Goal: Information Seeking & Learning: Learn about a topic

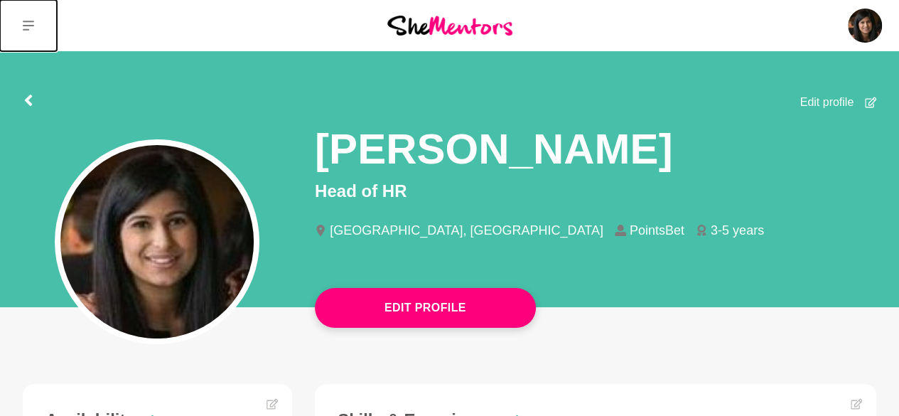
click at [30, 29] on icon at bounding box center [28, 25] width 11 height 11
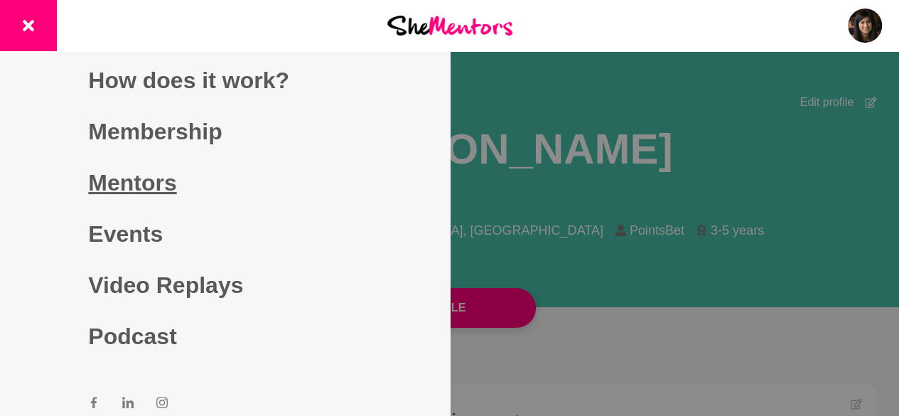
click at [171, 175] on link "Mentors" at bounding box center [224, 182] width 273 height 51
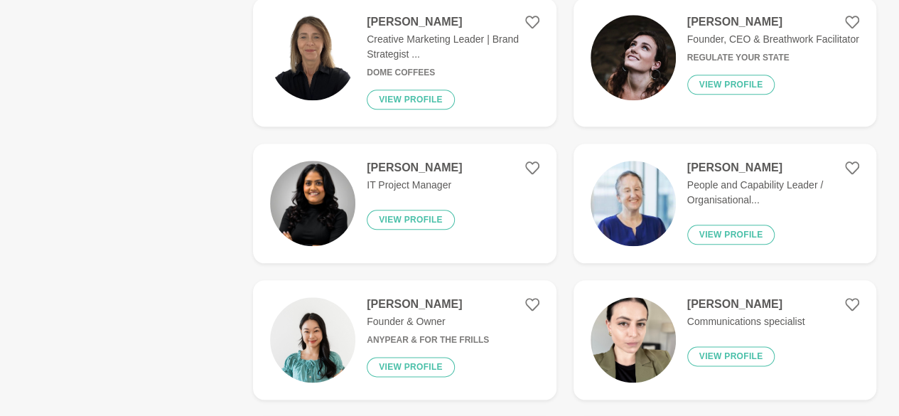
scroll to position [711, 0]
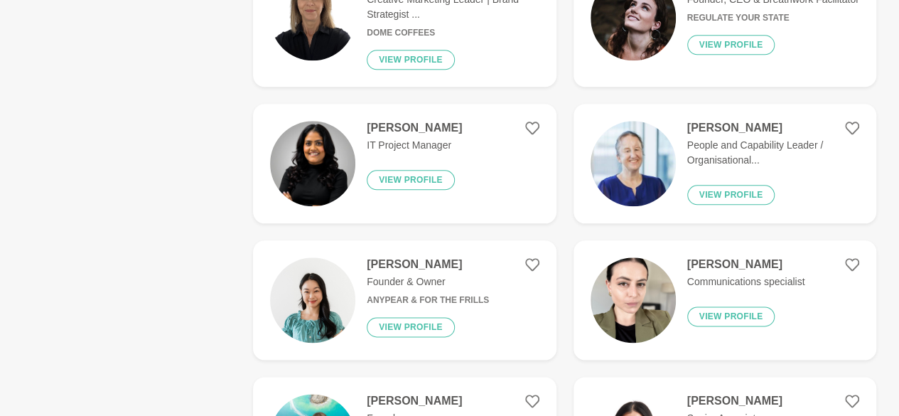
click at [725, 124] on h4 "[PERSON_NAME]" at bounding box center [773, 128] width 172 height 14
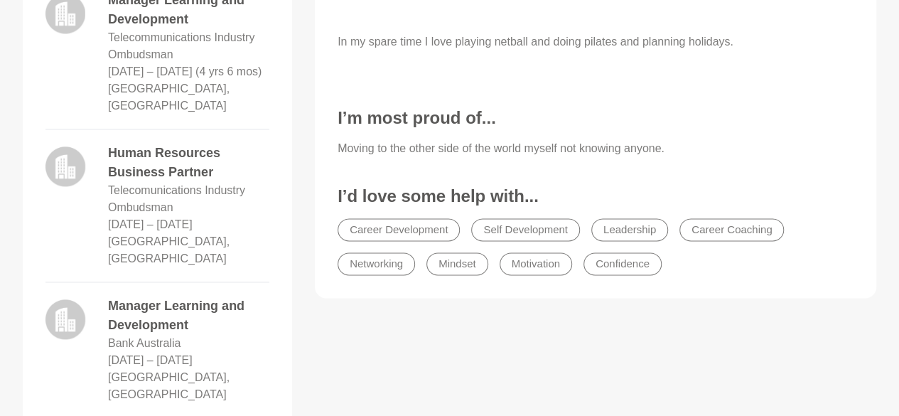
scroll to position [924, 0]
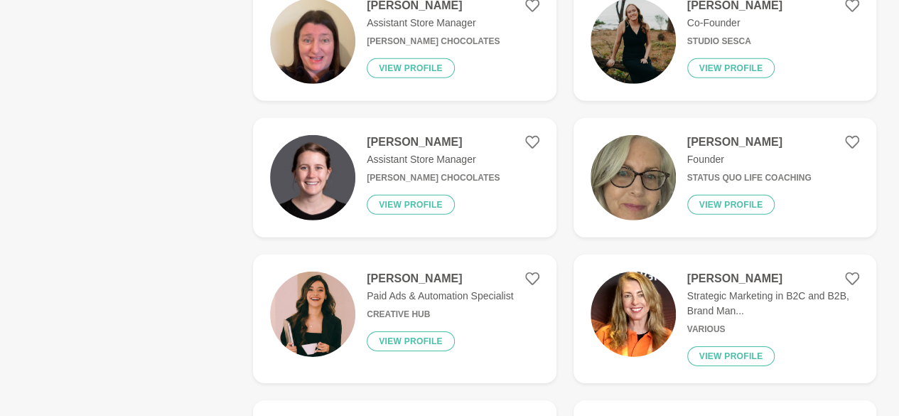
scroll to position [1777, 0]
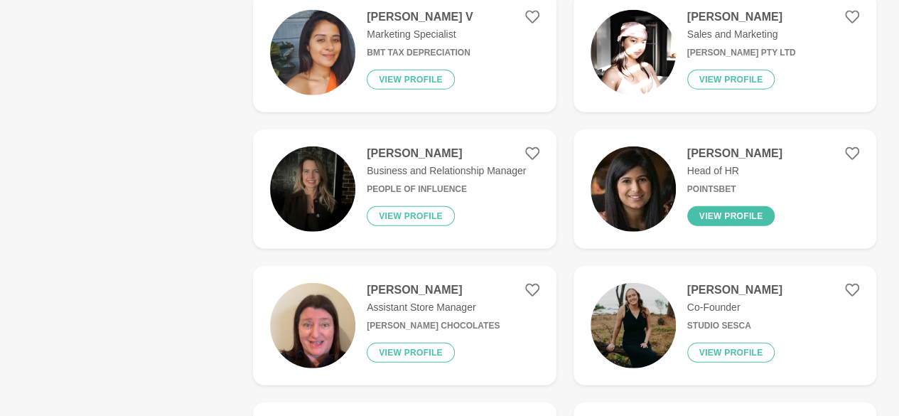
click at [732, 217] on button "View profile" at bounding box center [731, 216] width 88 height 20
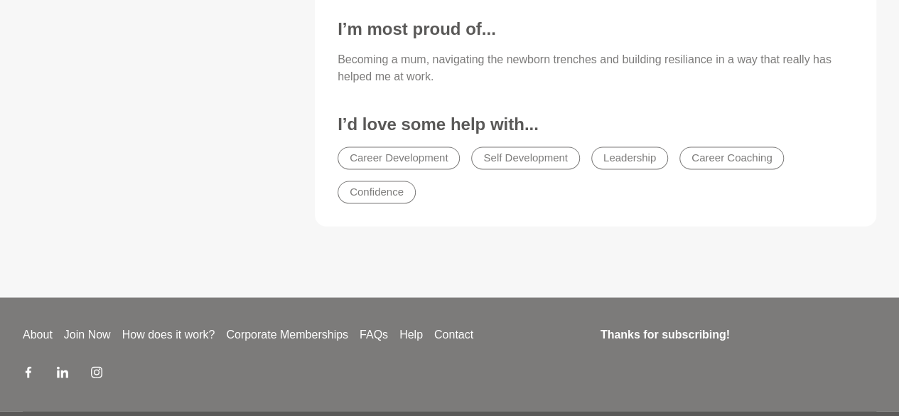
scroll to position [960, 0]
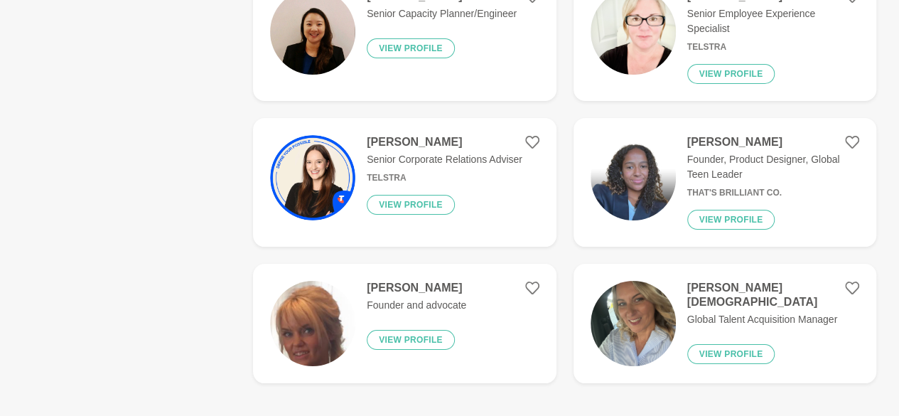
scroll to position [2702, 0]
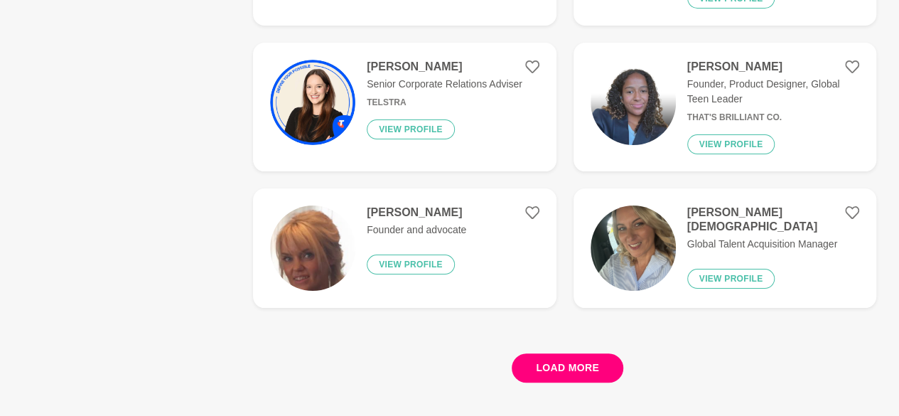
click at [542, 366] on button "Load more" at bounding box center [568, 367] width 112 height 29
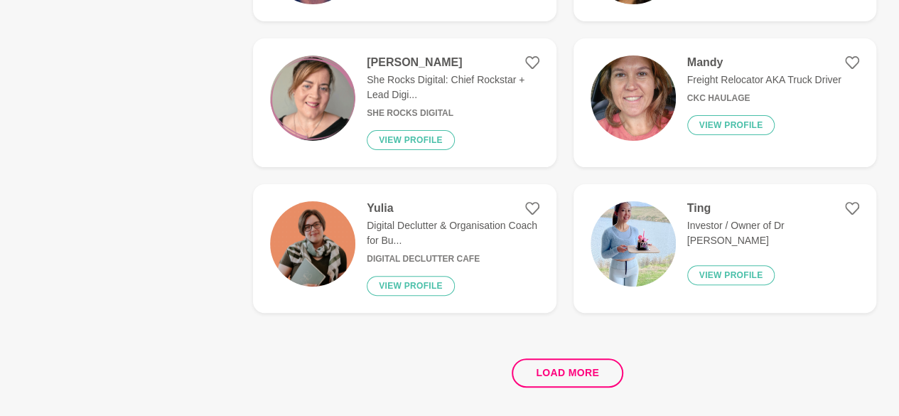
scroll to position [5545, 0]
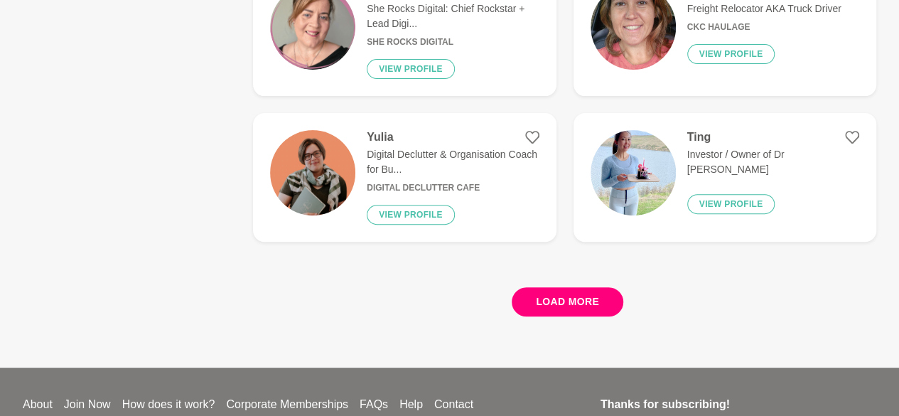
click at [568, 291] on button "Load more" at bounding box center [568, 301] width 112 height 29
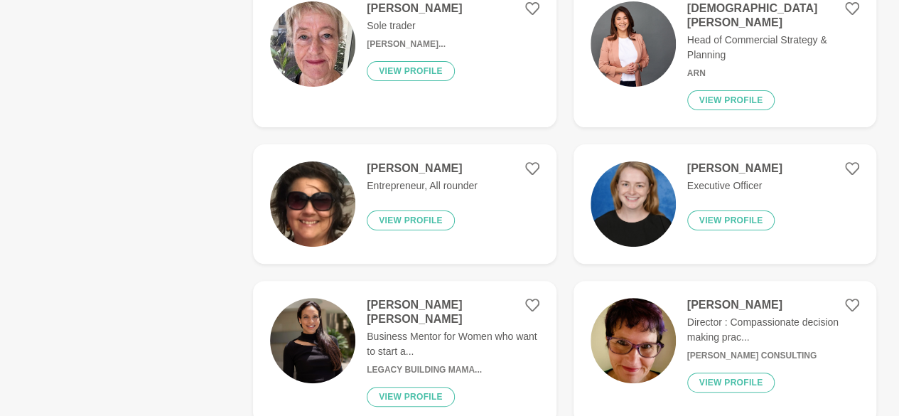
scroll to position [8318, 0]
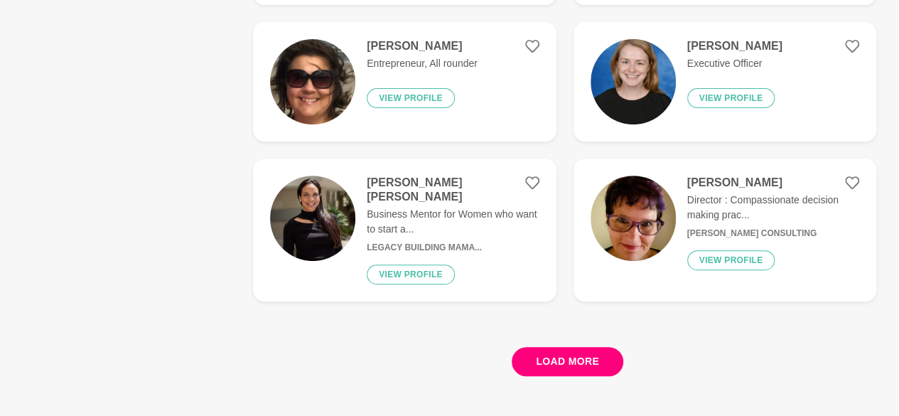
click at [559, 347] on button "Load more" at bounding box center [568, 361] width 112 height 29
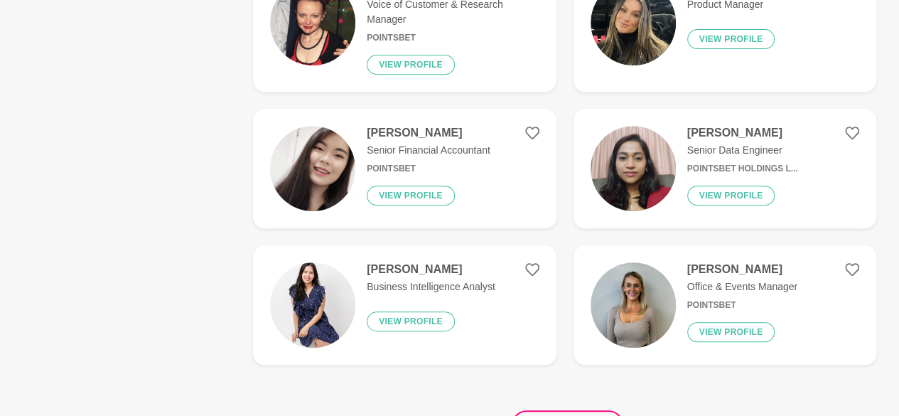
scroll to position [11090, 0]
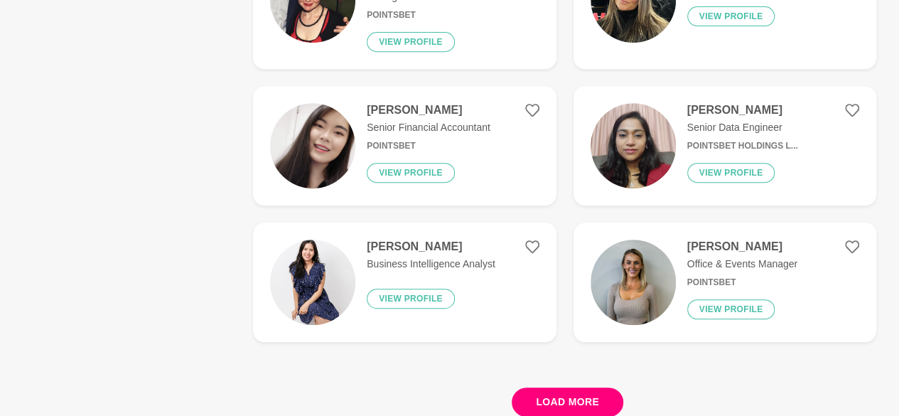
click at [569, 387] on button "Load more" at bounding box center [568, 401] width 112 height 29
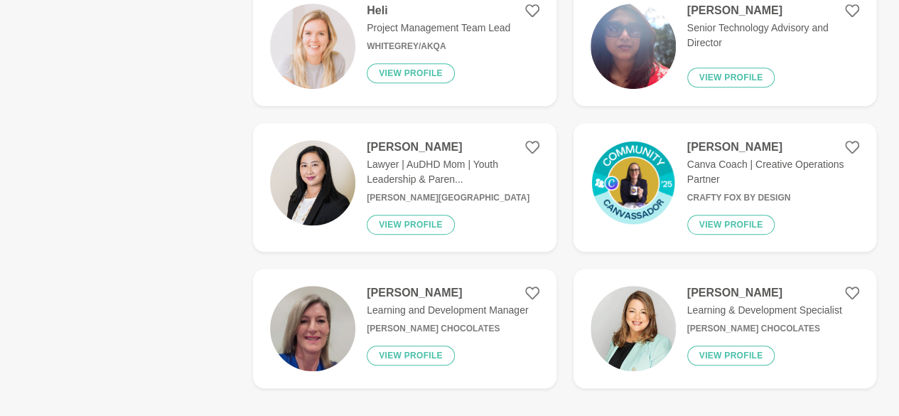
scroll to position [13934, 0]
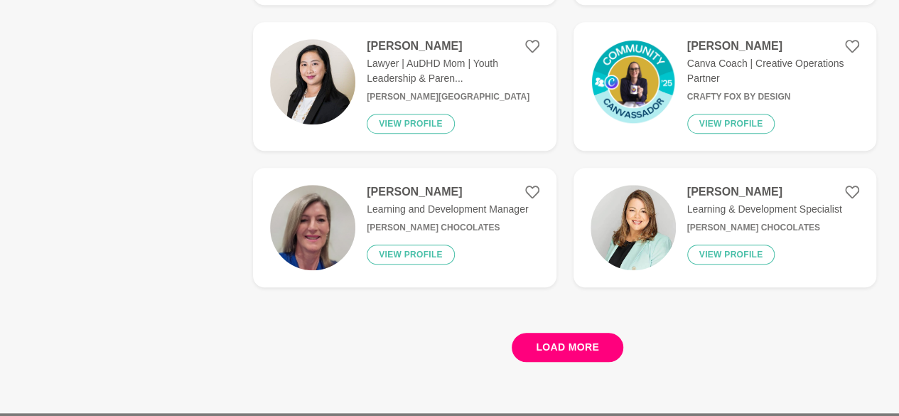
click at [567, 333] on button "Load more" at bounding box center [568, 347] width 112 height 29
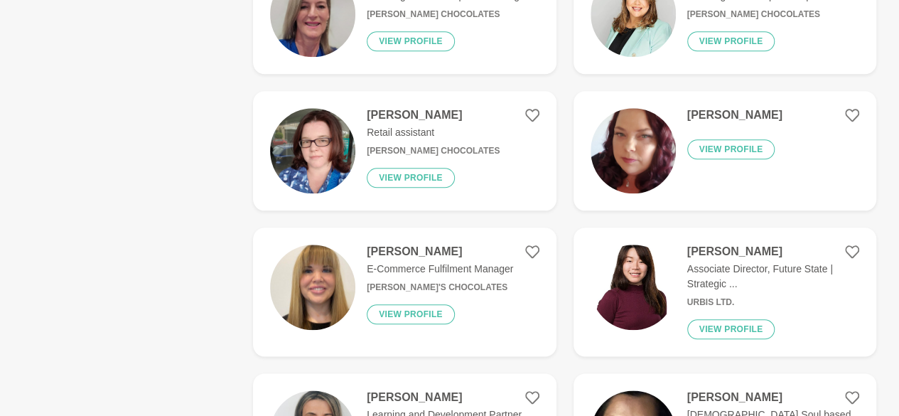
scroll to position [14218, 0]
